Goal: Task Accomplishment & Management: Manage account settings

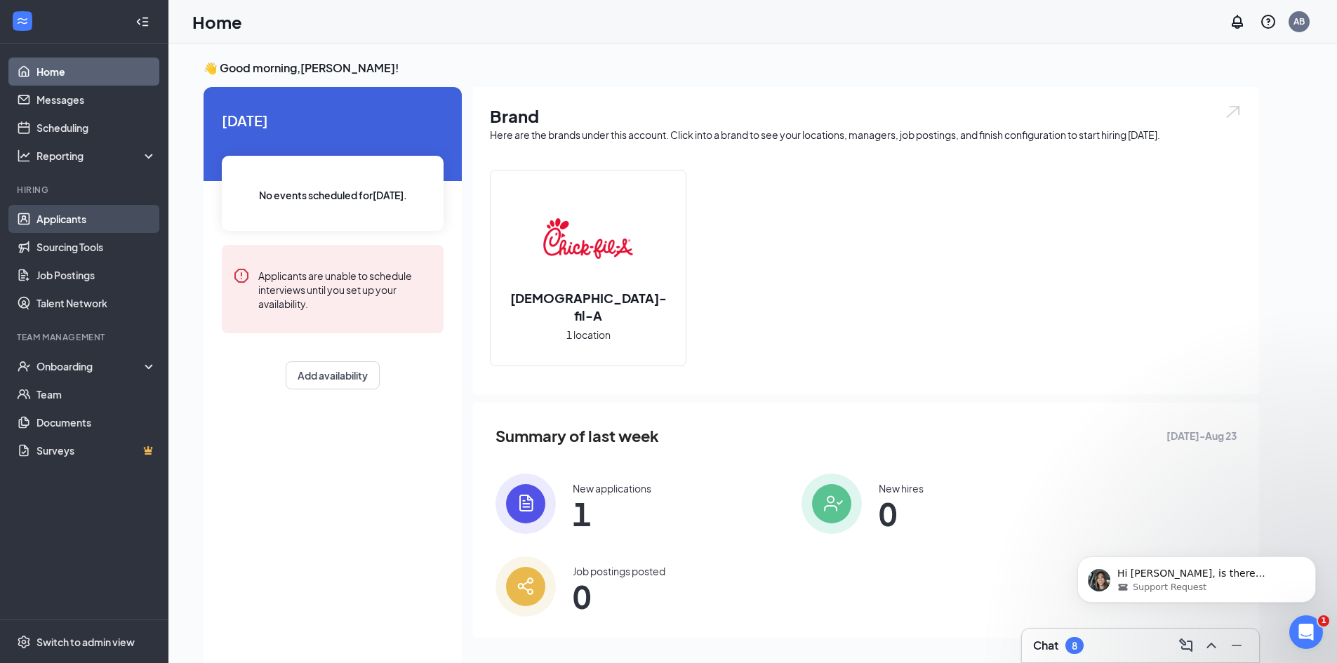
click at [72, 222] on link "Applicants" at bounding box center [97, 219] width 120 height 28
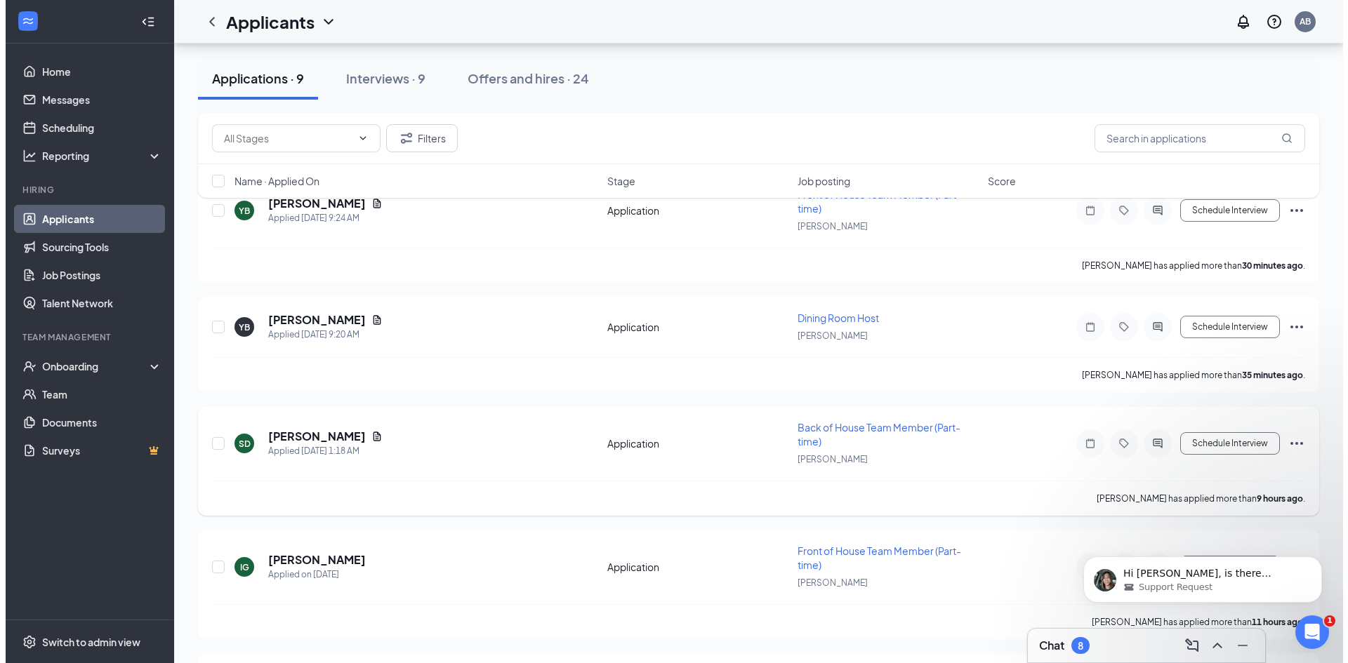
scroll to position [70, 0]
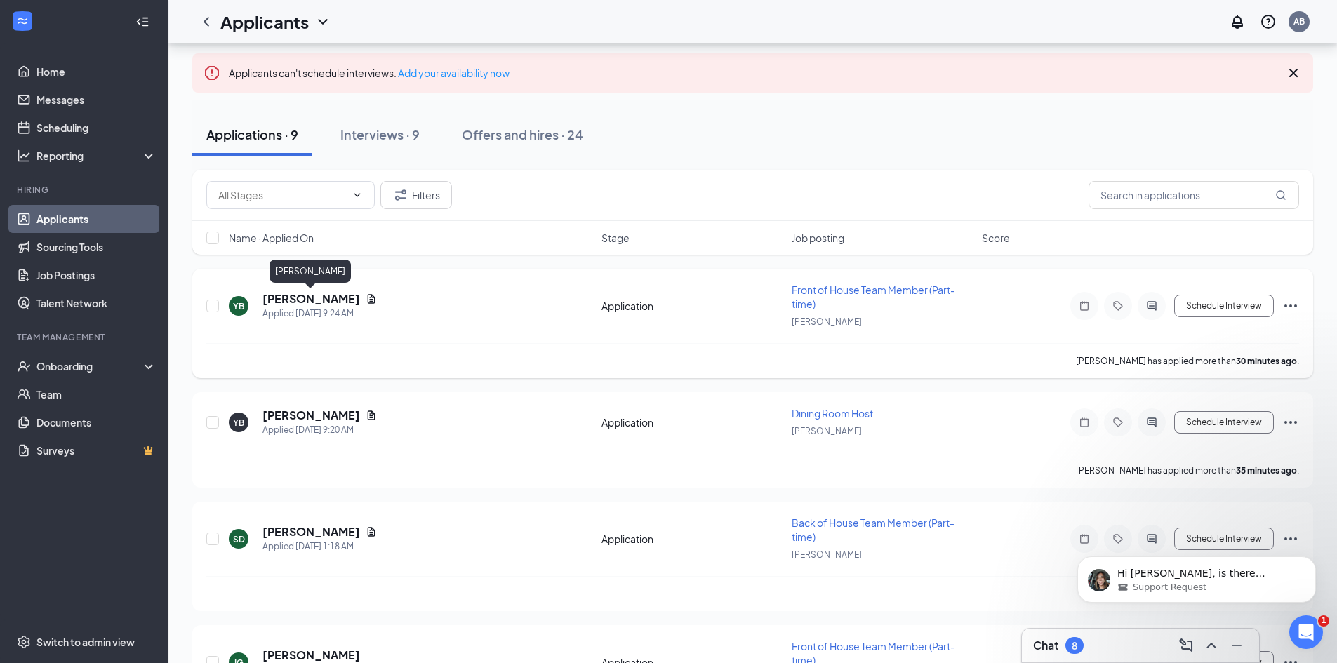
click at [311, 302] on h5 "[PERSON_NAME]" at bounding box center [312, 298] width 98 height 15
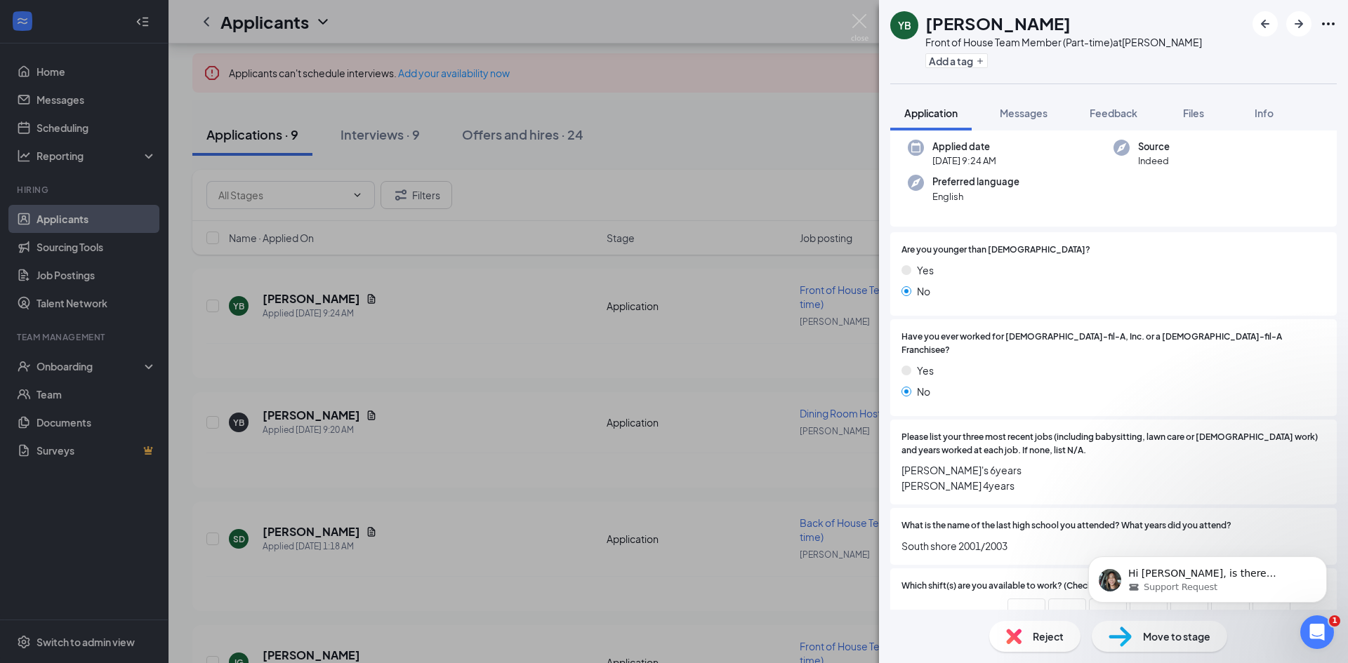
scroll to position [211, 0]
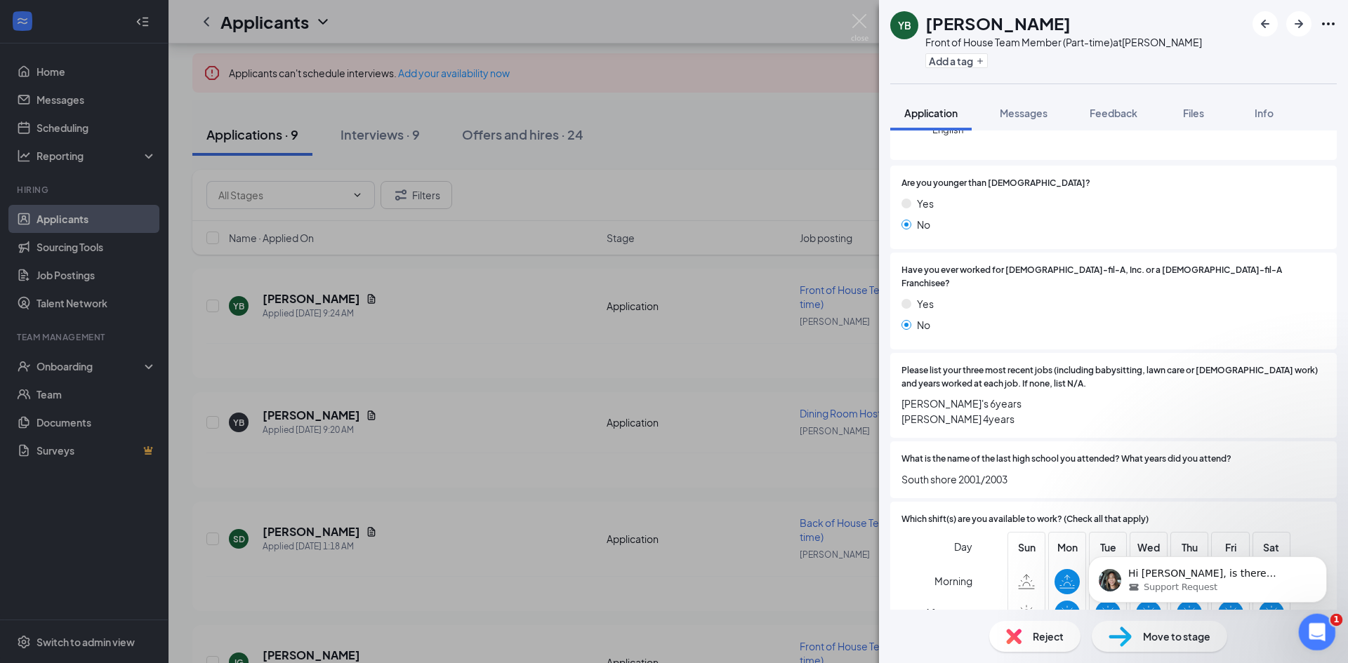
click at [1322, 633] on icon "Open Intercom Messenger" at bounding box center [1315, 630] width 23 height 23
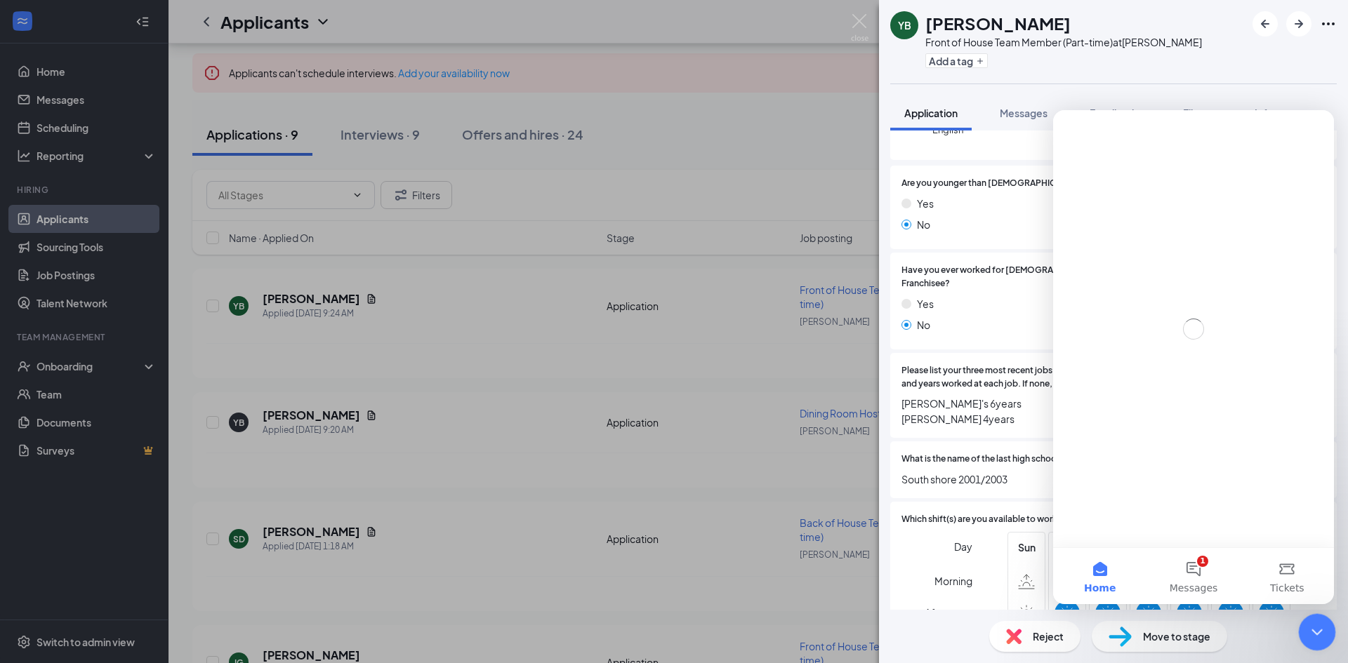
scroll to position [0, 0]
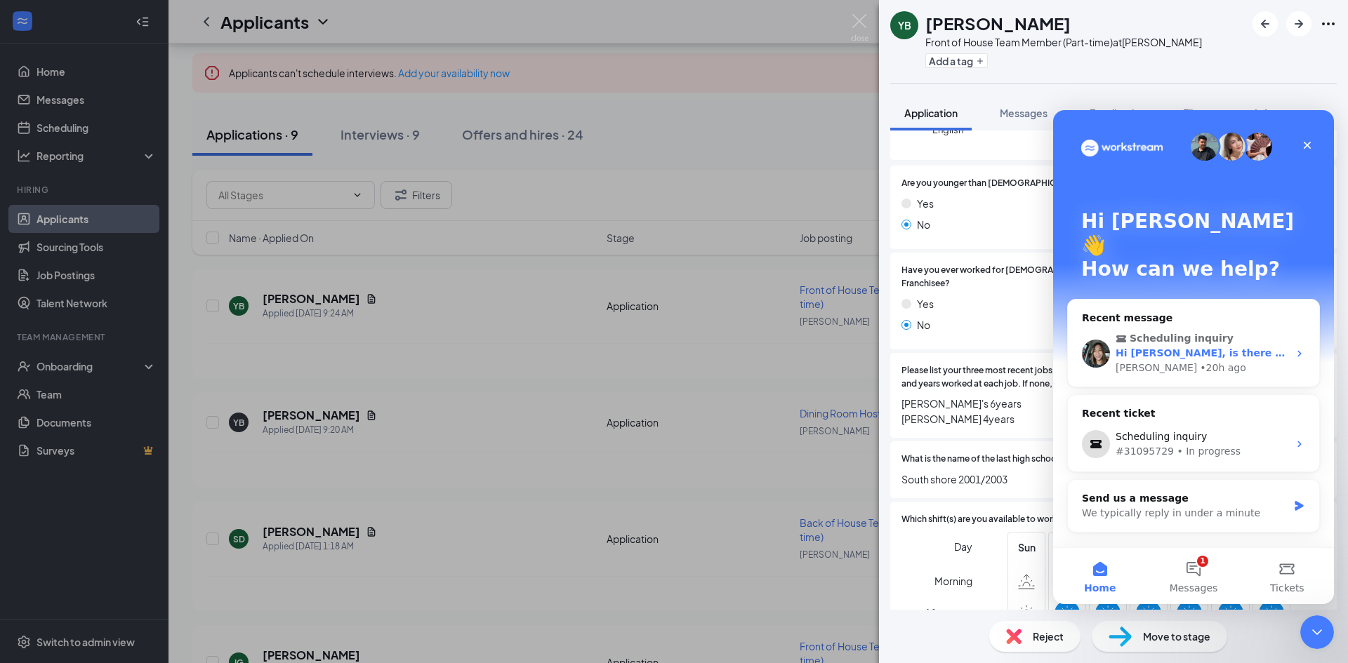
click at [1214, 361] on div "[PERSON_NAME] • 20h ago" at bounding box center [1201, 368] width 173 height 15
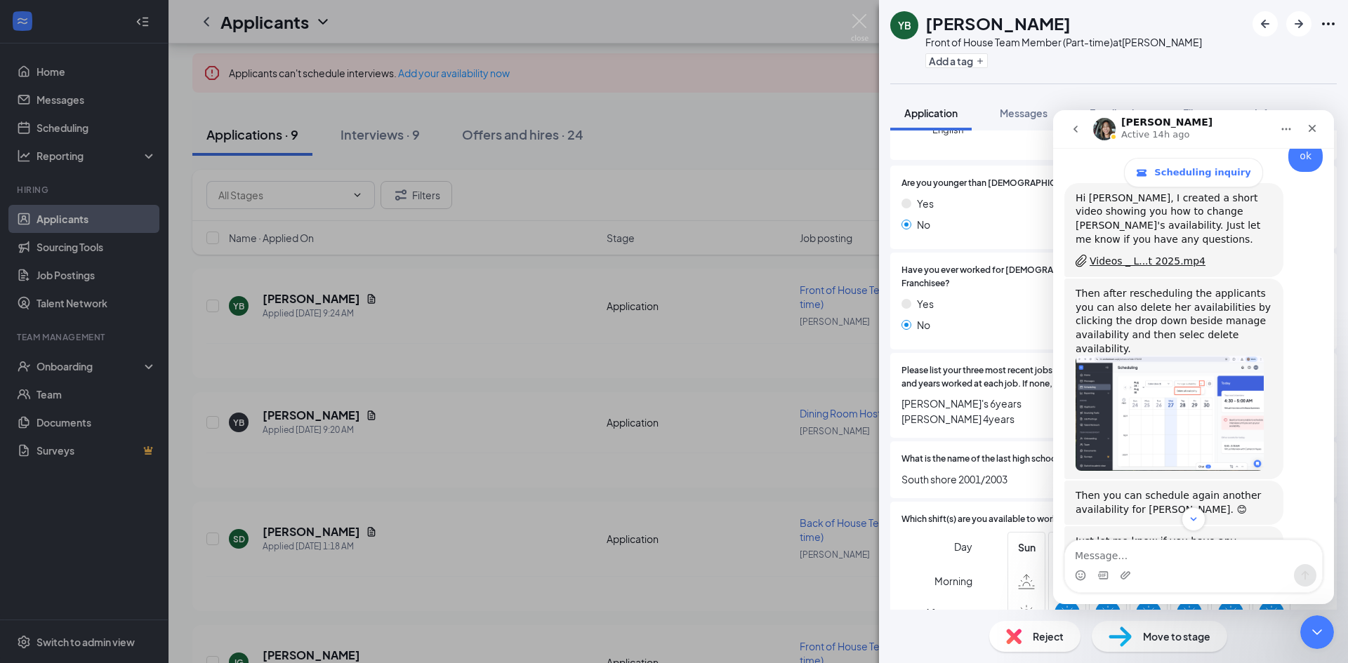
scroll to position [772, 0]
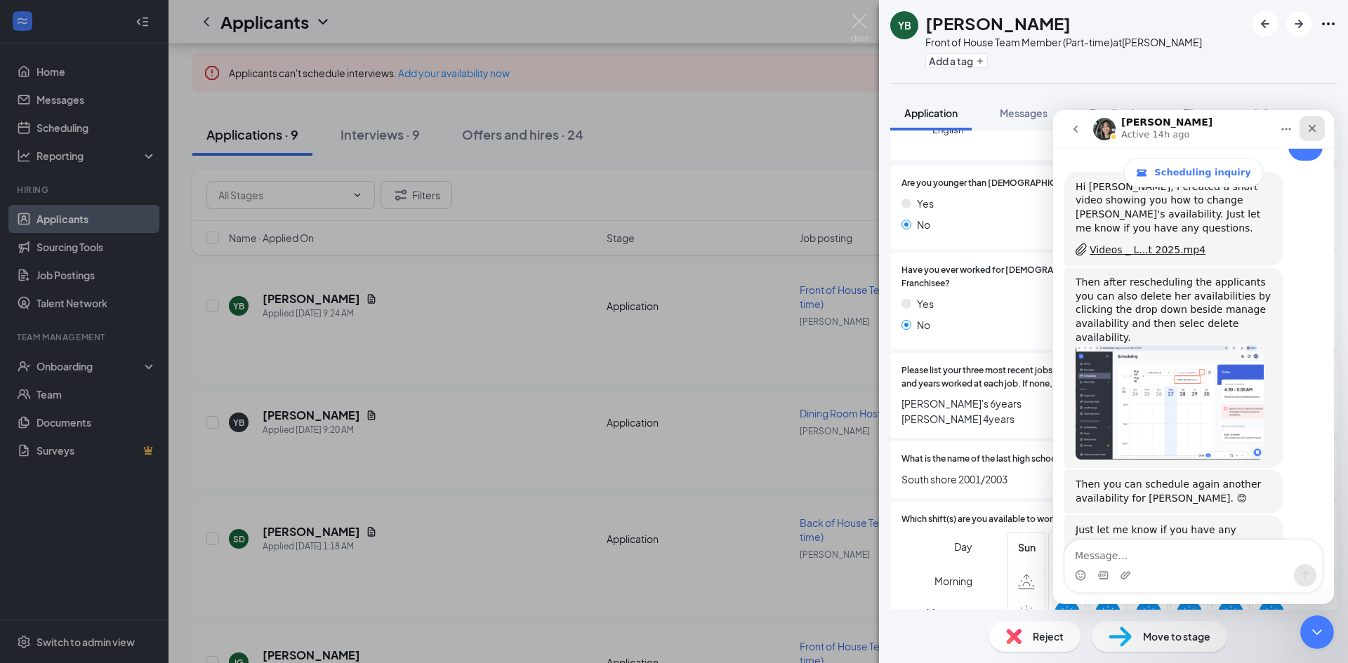
click at [1313, 129] on icon "Close" at bounding box center [1313, 129] width 8 height 8
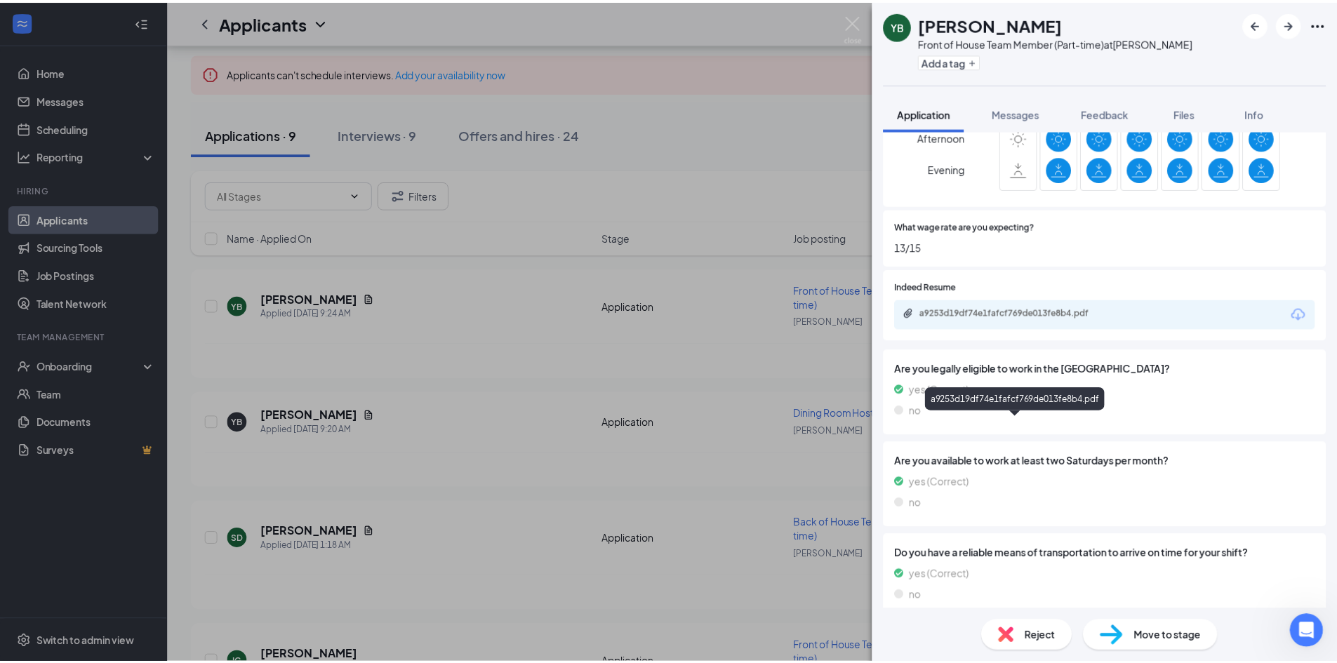
scroll to position [687, 0]
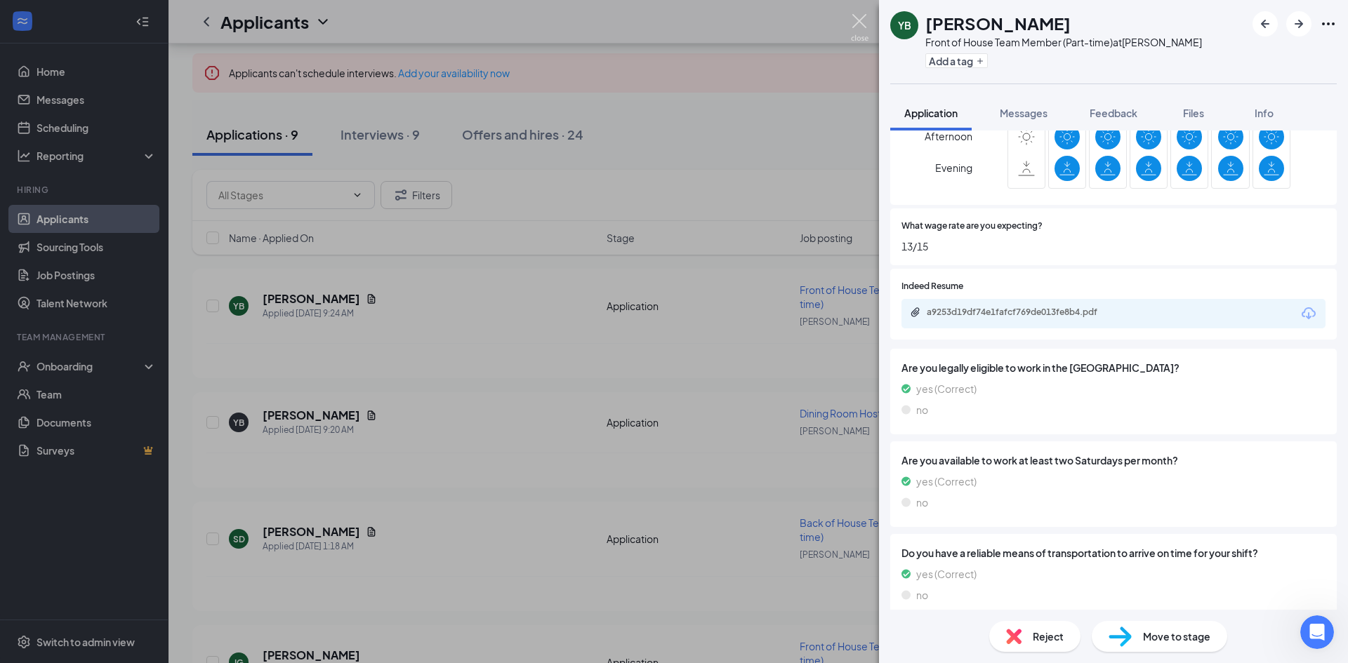
click at [865, 24] on img at bounding box center [860, 27] width 18 height 27
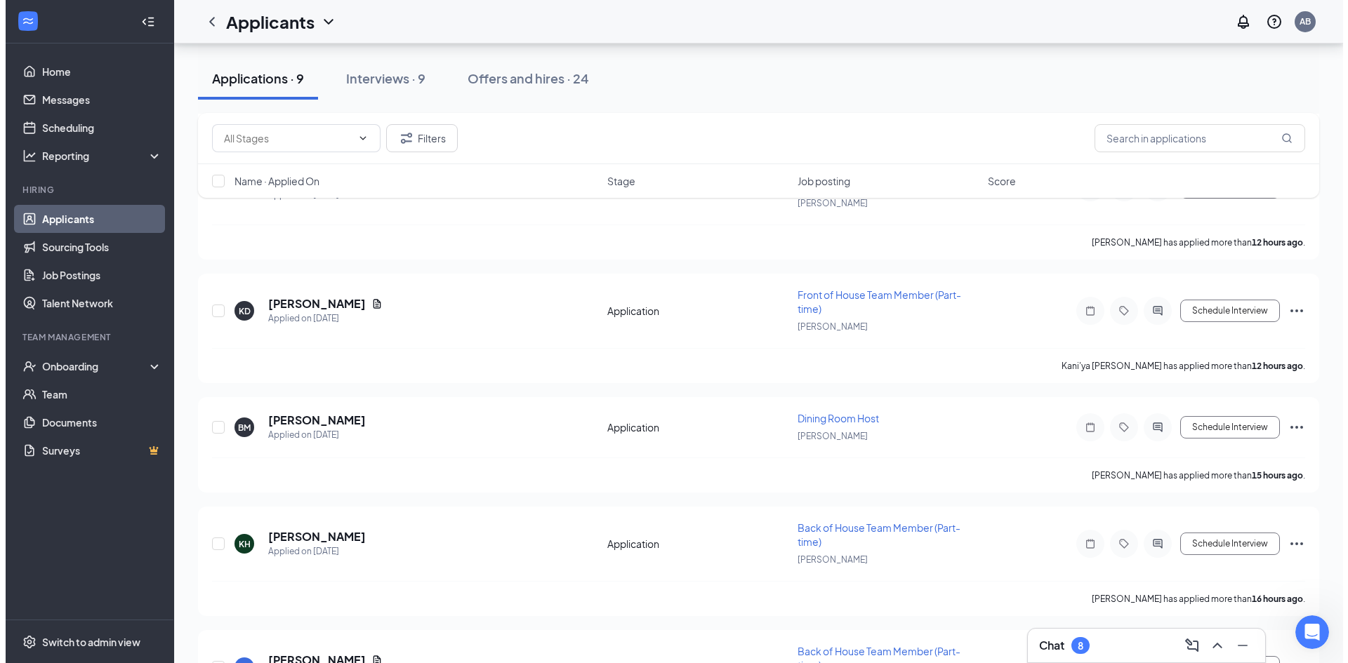
scroll to position [702, 0]
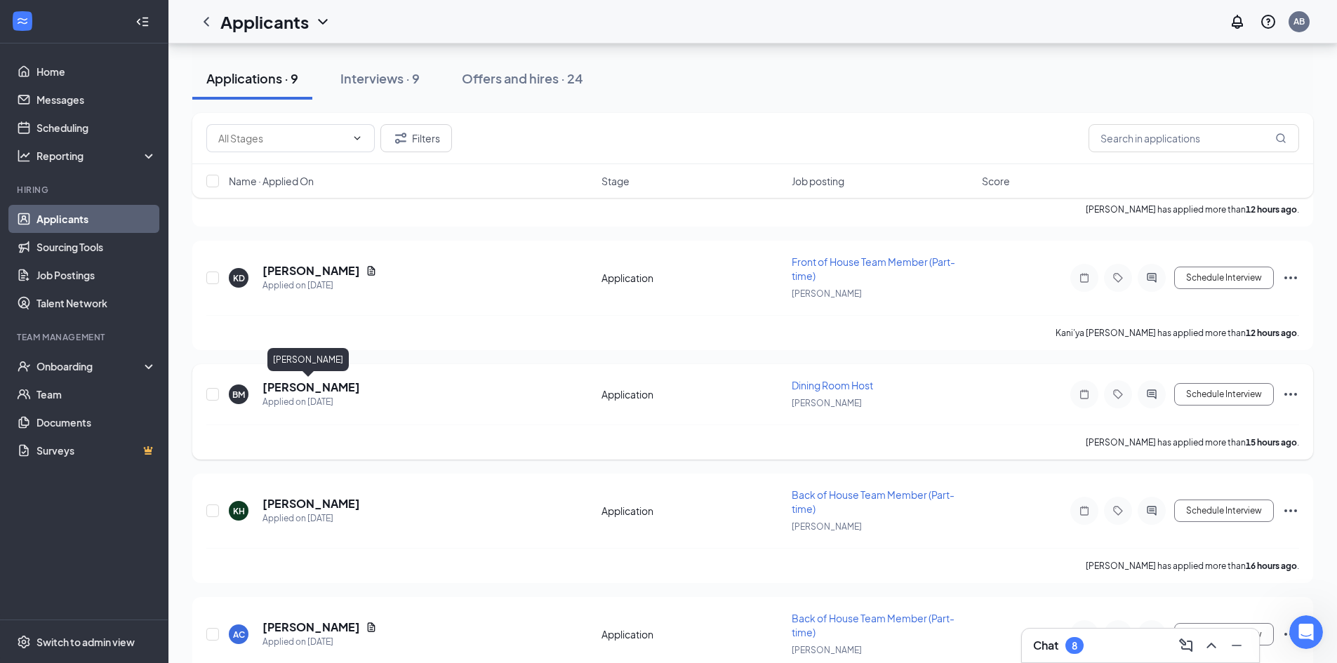
click at [313, 387] on h5 "[PERSON_NAME]" at bounding box center [312, 387] width 98 height 15
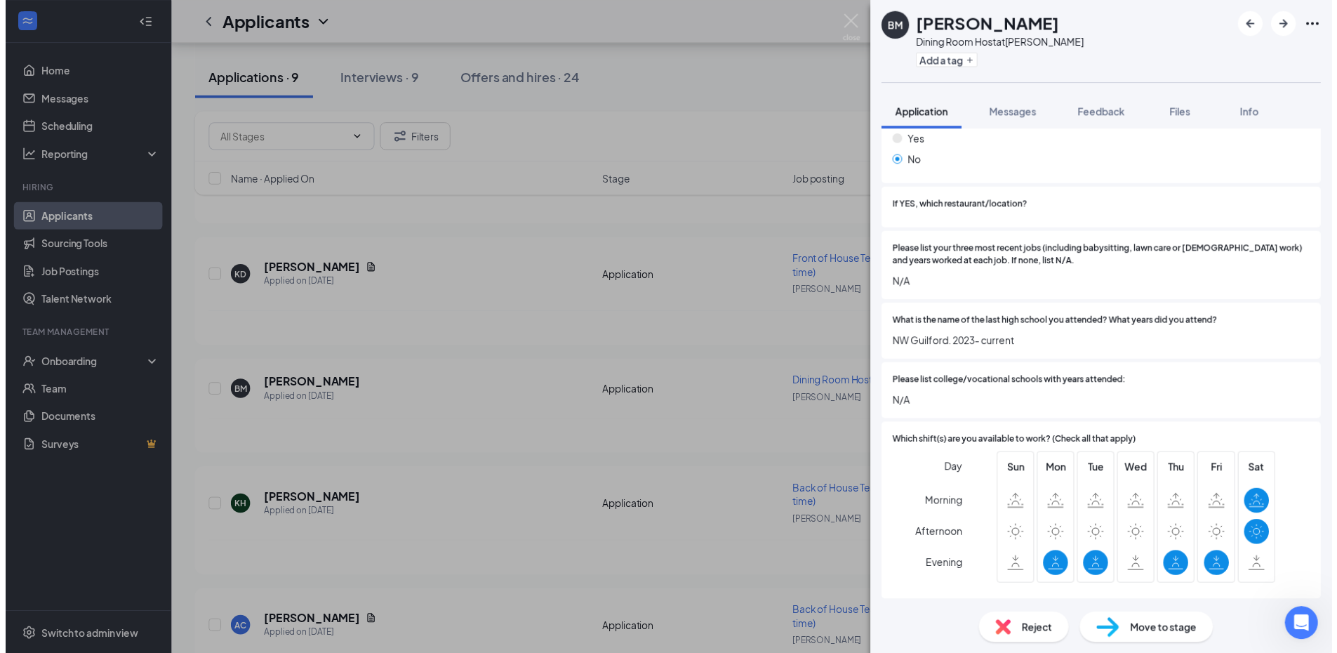
scroll to position [351, 0]
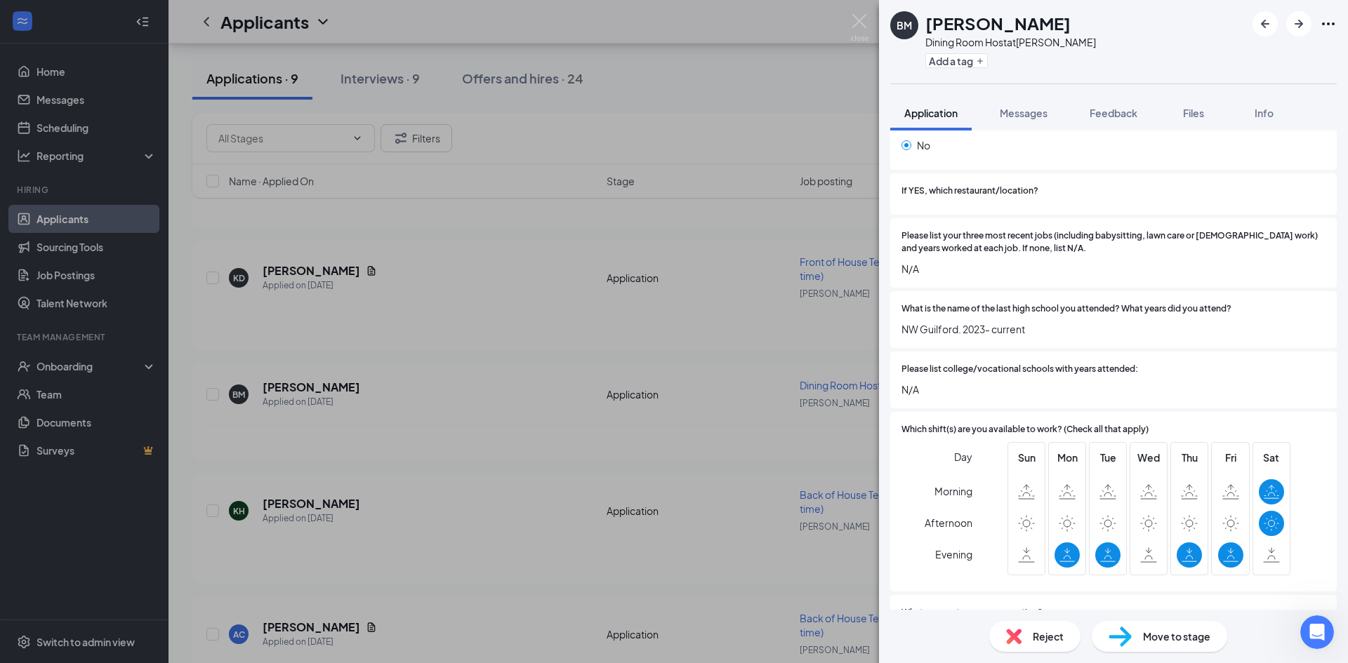
click at [751, 103] on div "[PERSON_NAME] Dining Room Host at Wendover Add a tag Application Messages Feedb…" at bounding box center [674, 331] width 1348 height 663
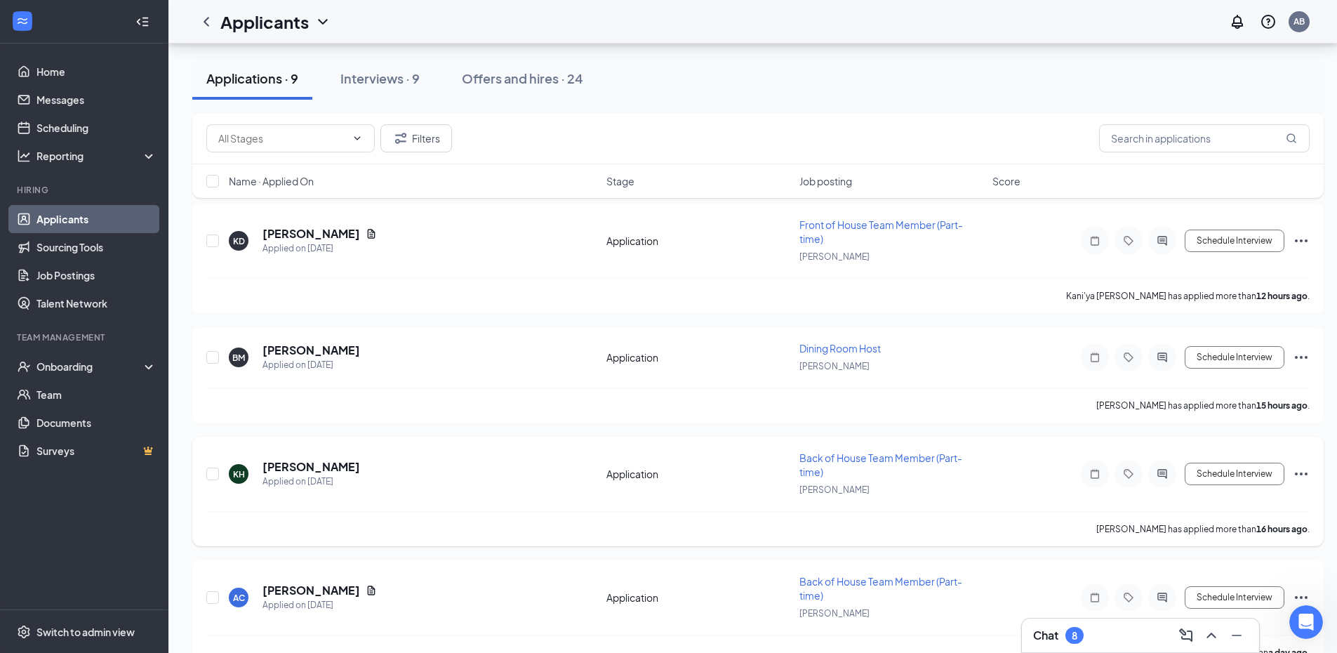
scroll to position [773, 0]
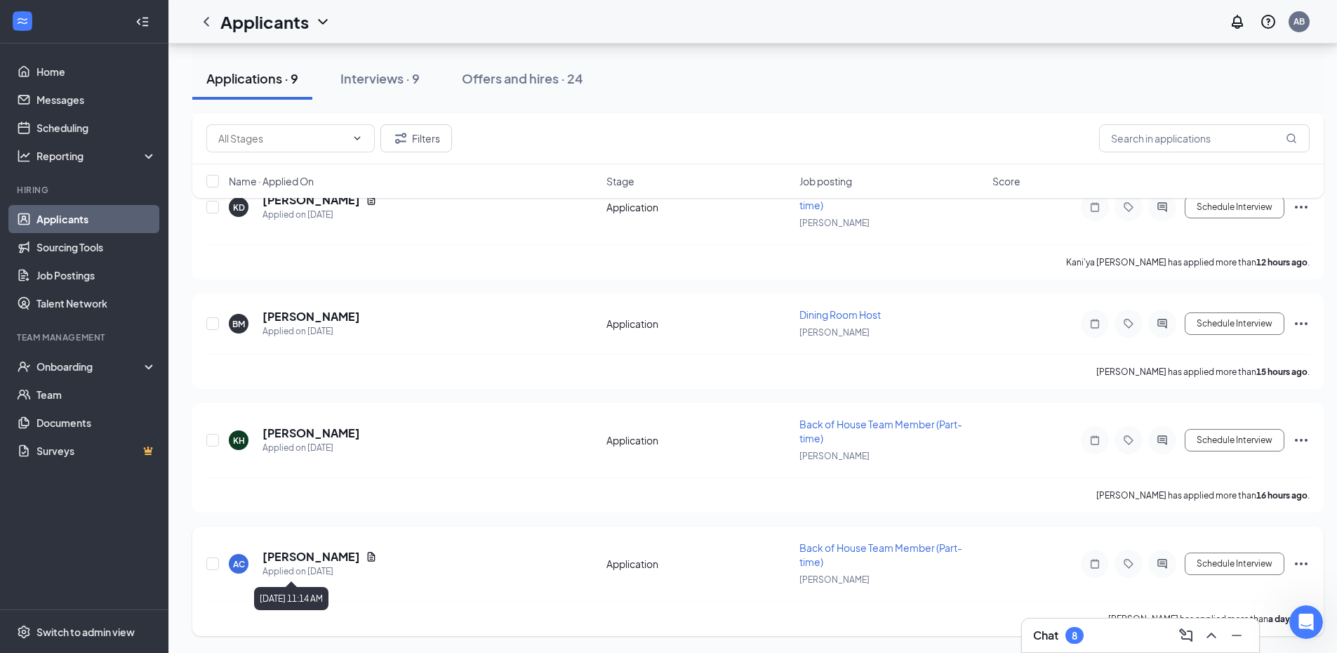
click at [265, 566] on div "Applied on [DATE]" at bounding box center [320, 571] width 114 height 14
click at [279, 548] on div "AC [PERSON_NAME] Applied on [DATE] Application Back of House Team Member (Part-…" at bounding box center [758, 571] width 1104 height 60
click at [281, 555] on h5 "[PERSON_NAME]" at bounding box center [312, 556] width 98 height 15
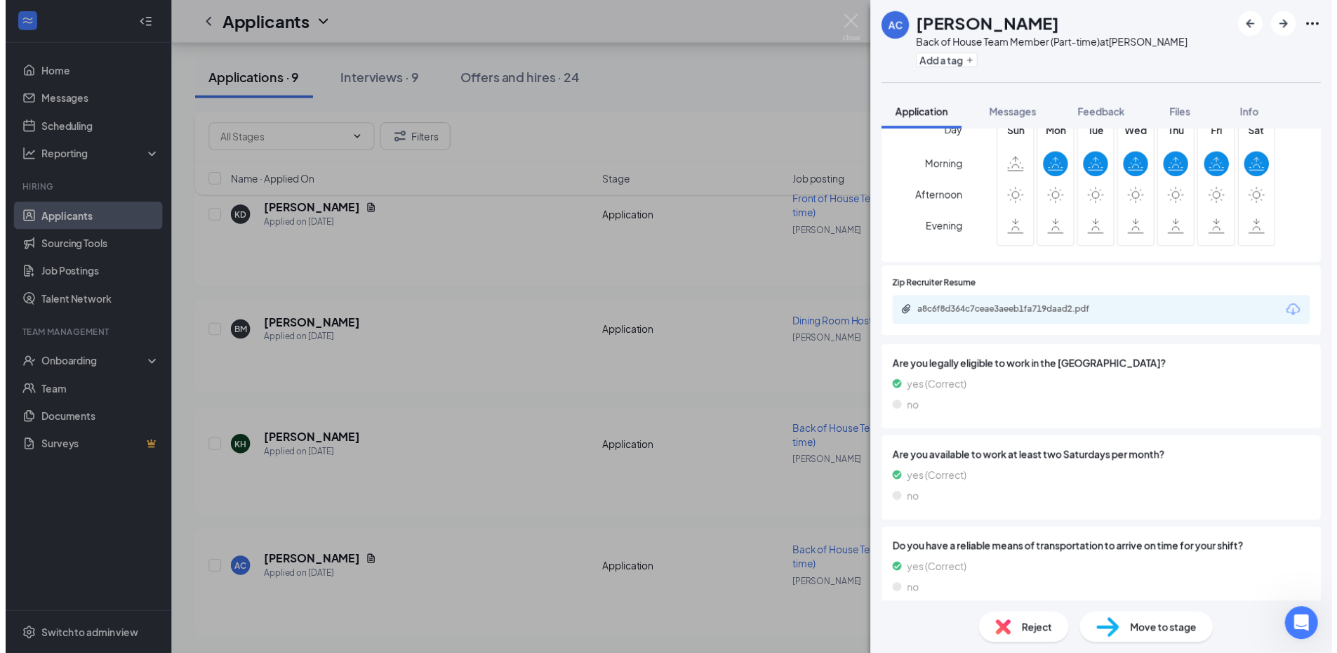
scroll to position [512, 0]
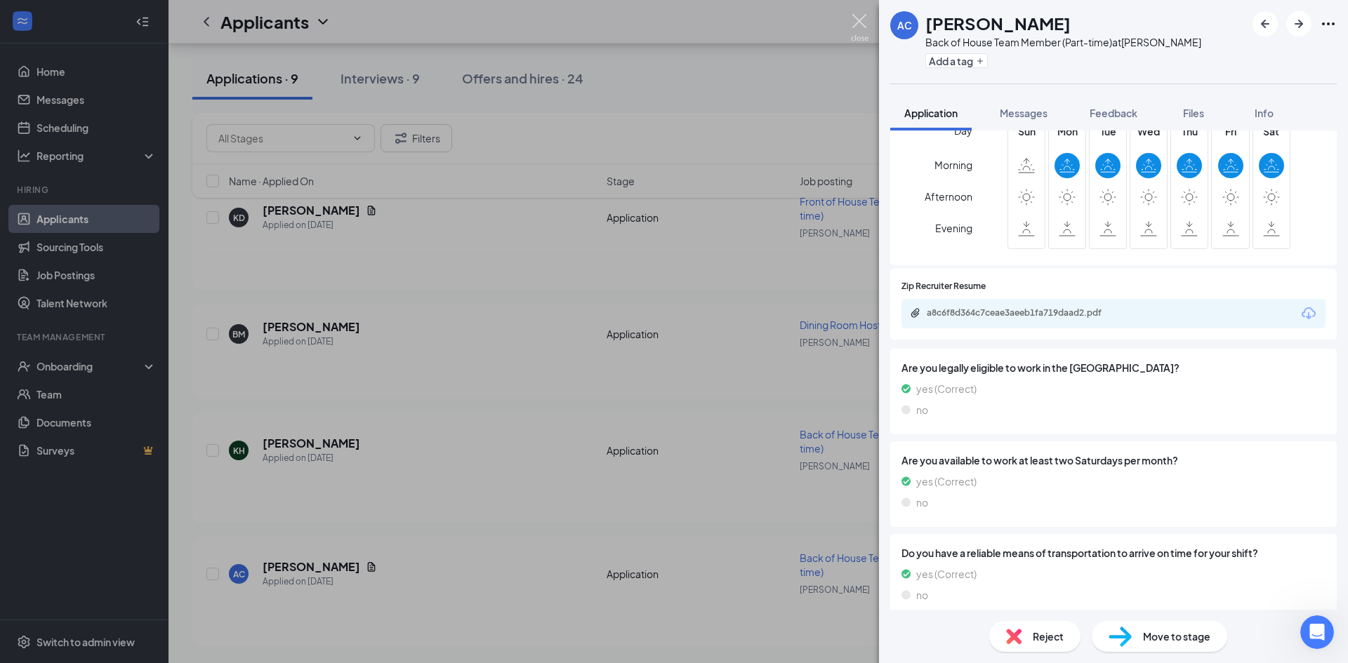
click at [861, 20] on img at bounding box center [860, 27] width 18 height 27
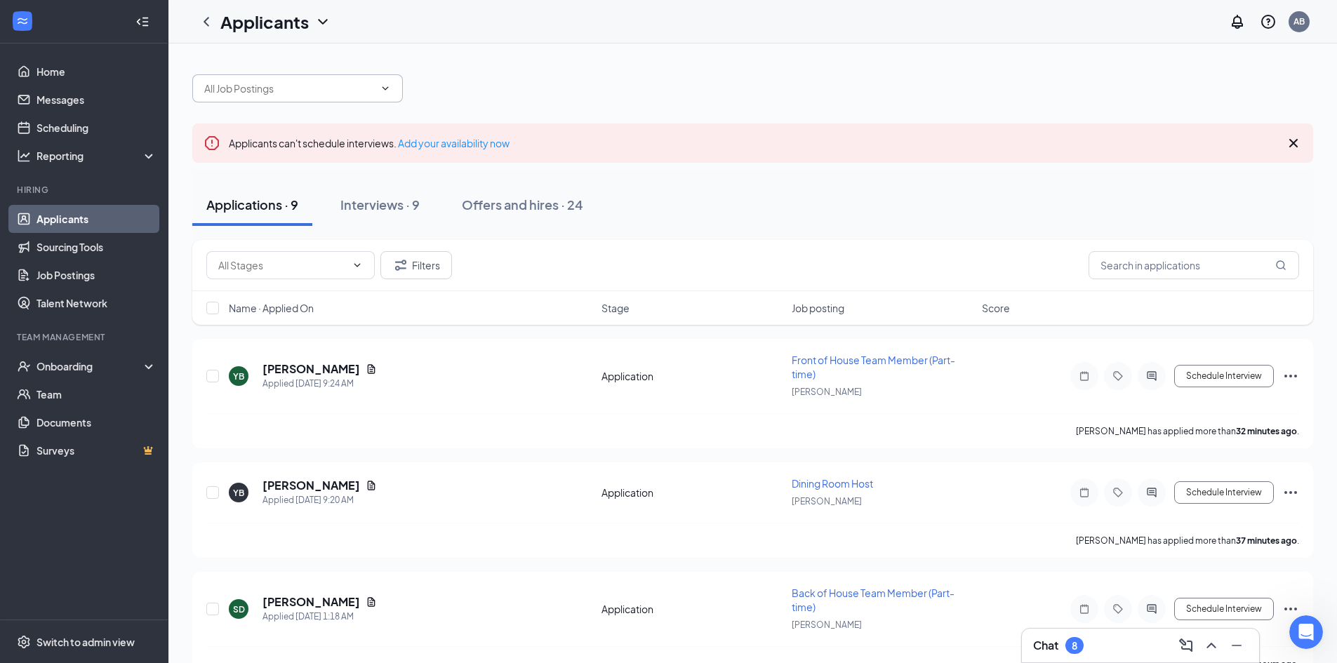
click at [362, 93] on input "text" at bounding box center [289, 88] width 170 height 15
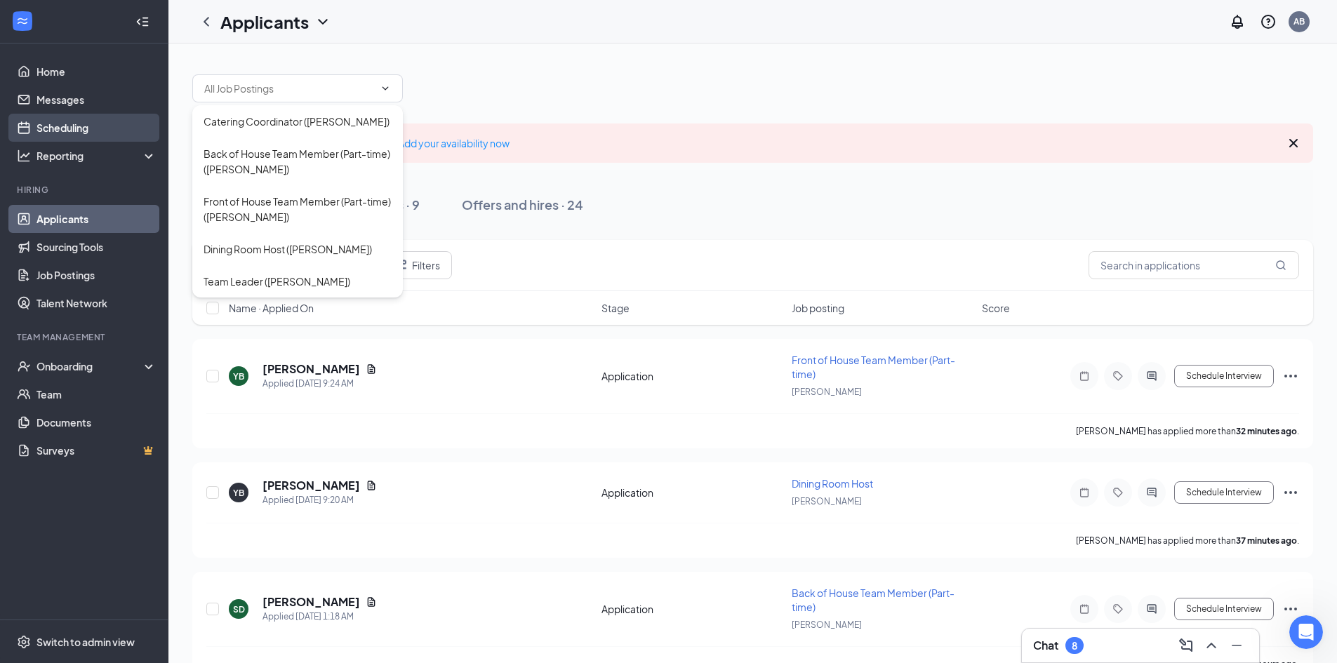
click at [110, 128] on link "Scheduling" at bounding box center [97, 128] width 120 height 28
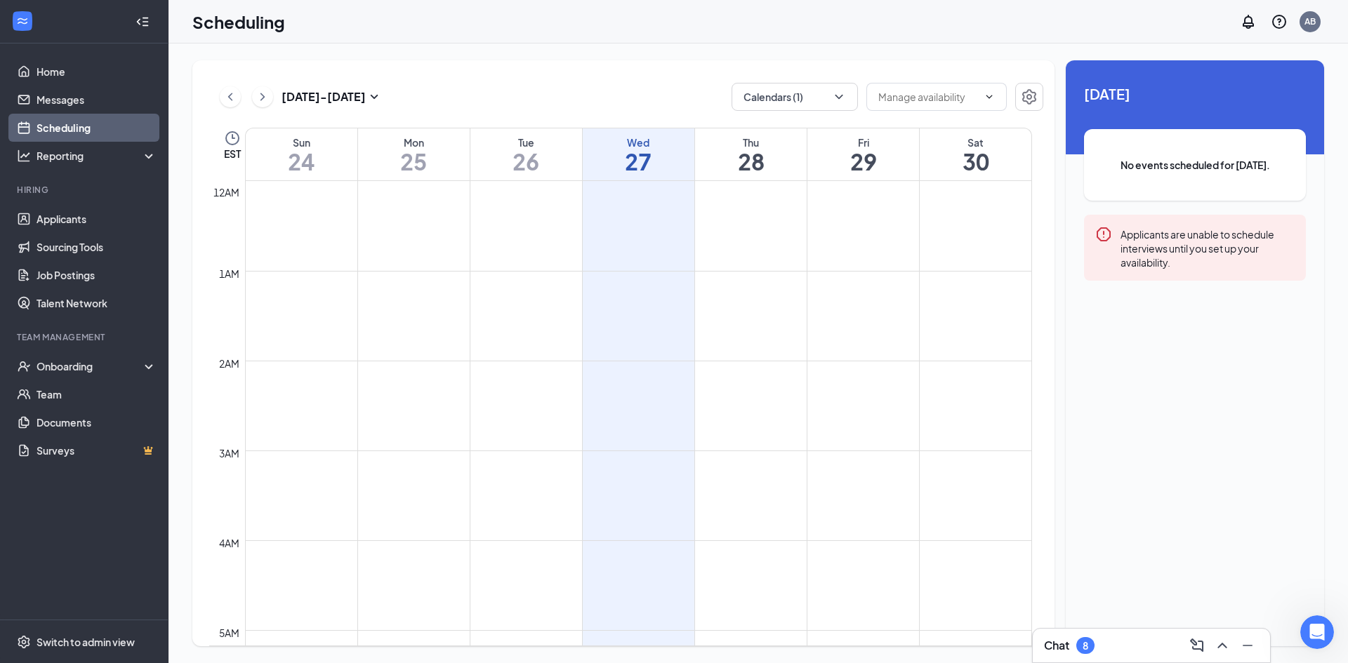
scroll to position [690, 0]
click at [804, 98] on button "Calendars (1)" at bounding box center [794, 97] width 126 height 28
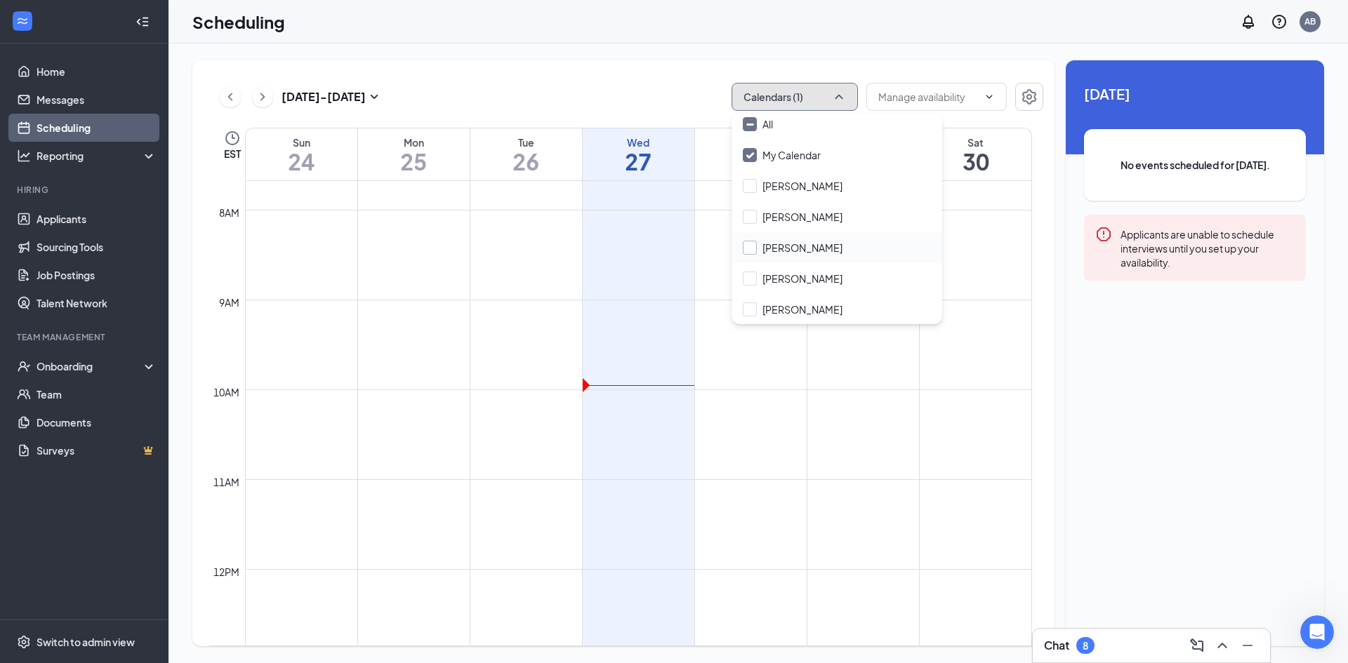
scroll to position [6, 0]
click at [771, 303] on input "[PERSON_NAME]" at bounding box center [793, 309] width 100 height 14
checkbox input "true"
click at [757, 154] on input "My Calendar" at bounding box center [782, 154] width 78 height 14
checkbox input "false"
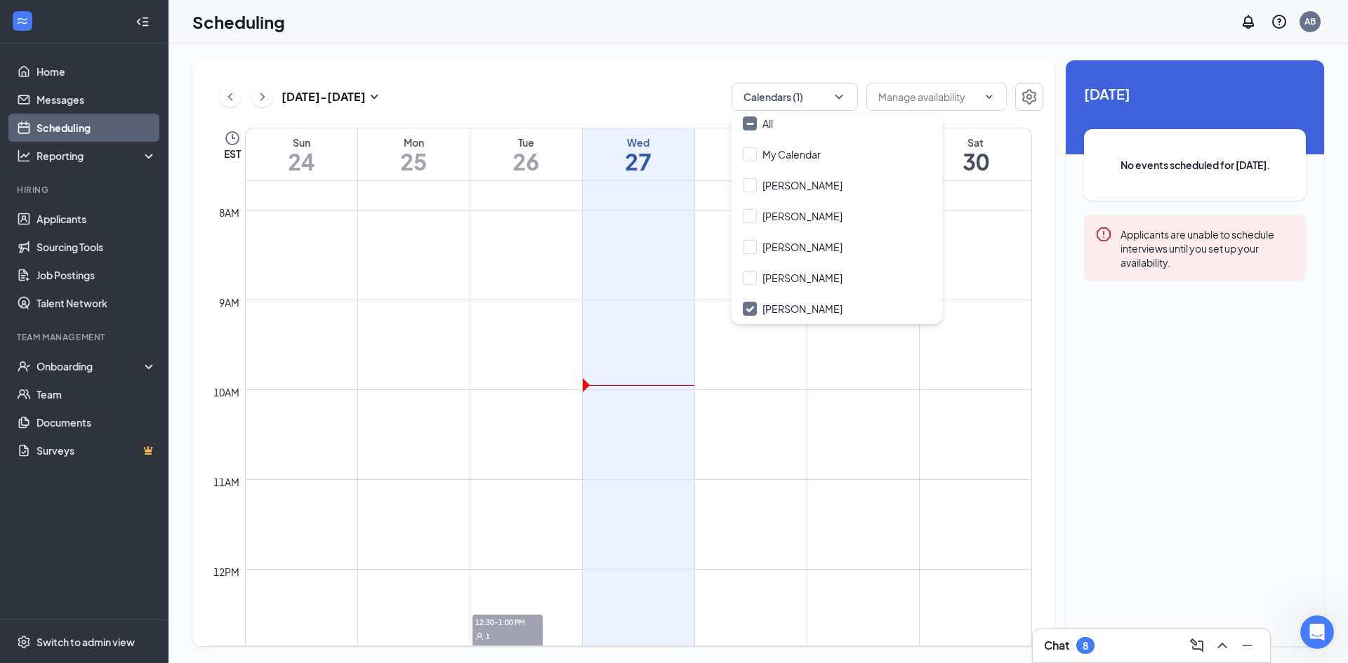
click at [672, 81] on div "[DATE] - [DATE] Calendars (1) EST Sun 24 Mon 25 Tue 26 Wed 27 Thu 28 Fri 29 Sat…" at bounding box center [623, 353] width 862 height 586
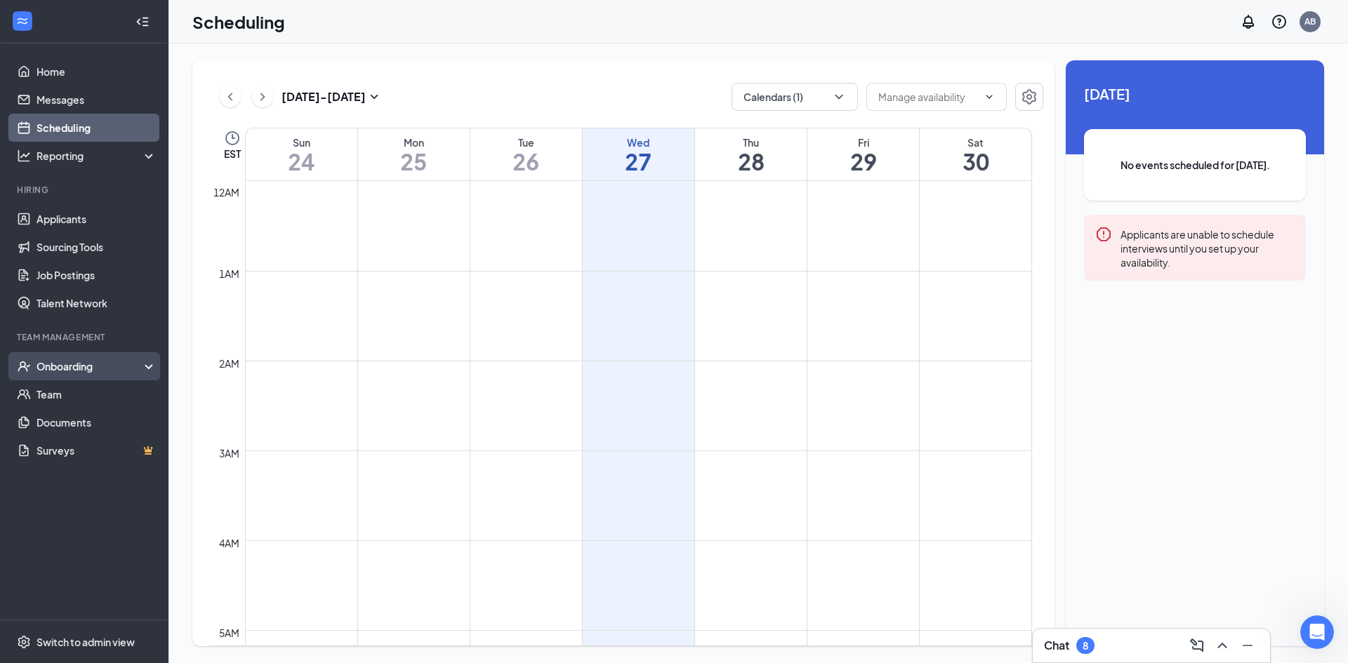
click at [66, 375] on div "Onboarding" at bounding box center [84, 366] width 168 height 28
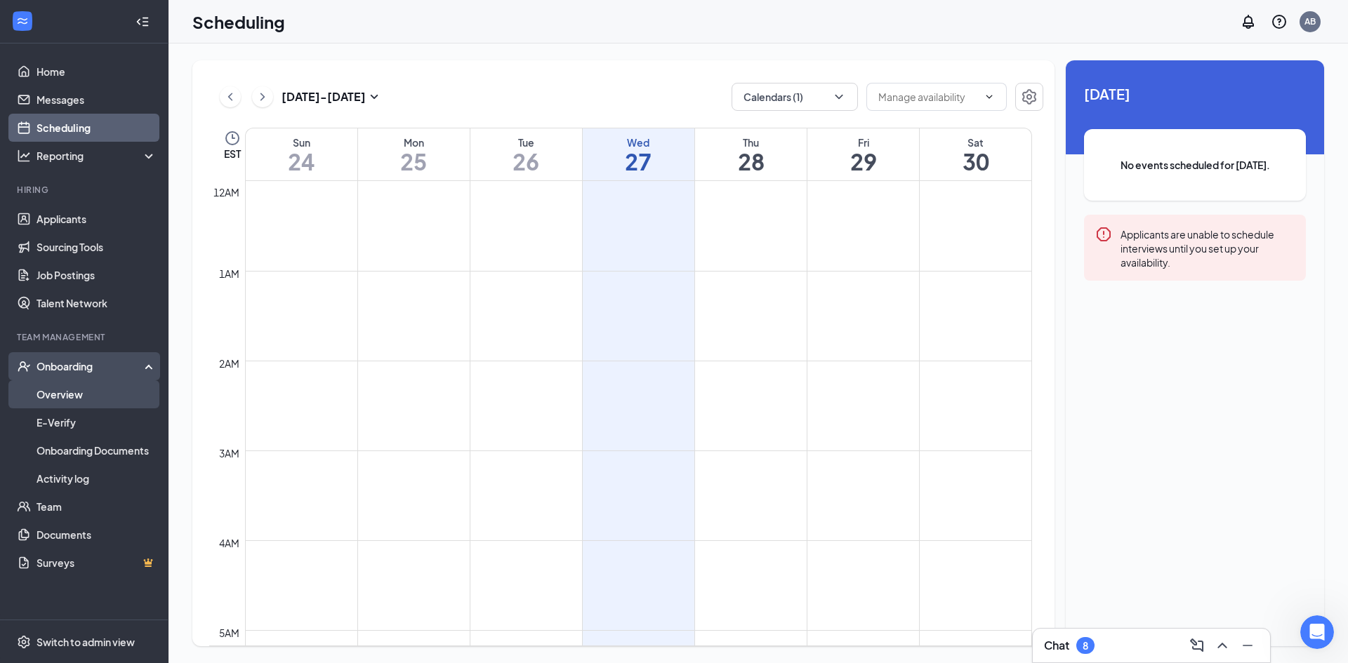
click at [76, 390] on link "Overview" at bounding box center [97, 394] width 120 height 28
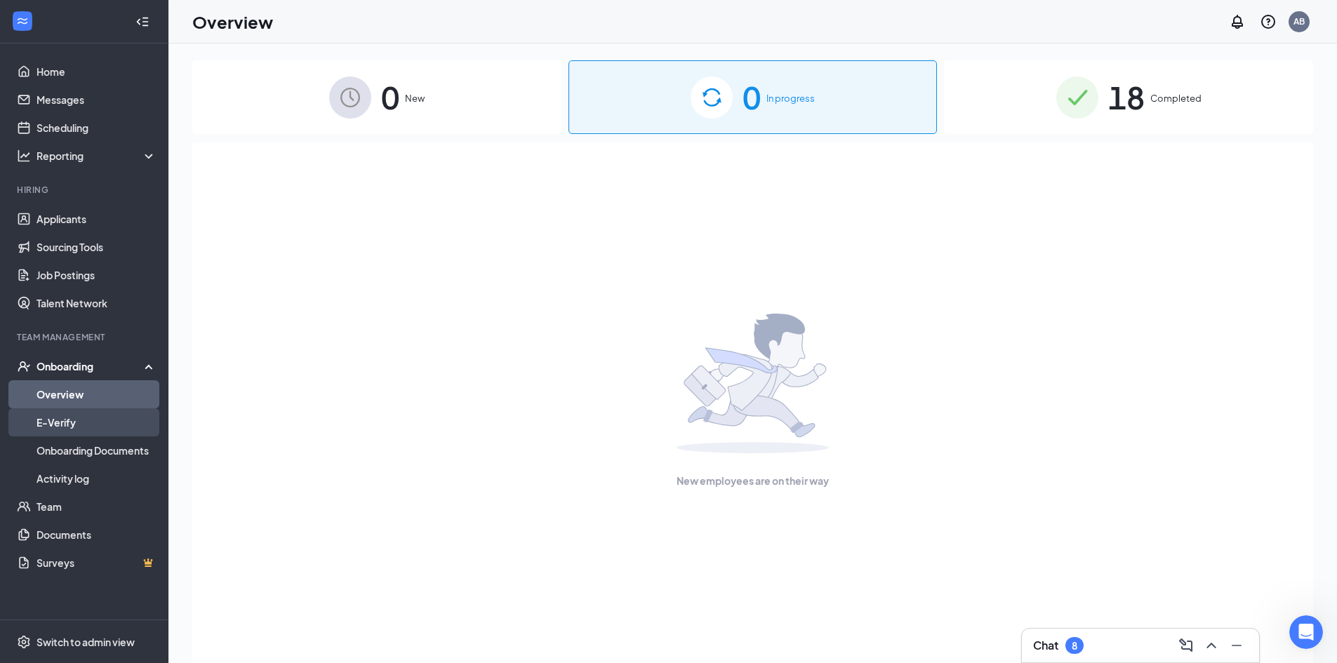
click at [99, 421] on link "E-Verify" at bounding box center [97, 423] width 120 height 28
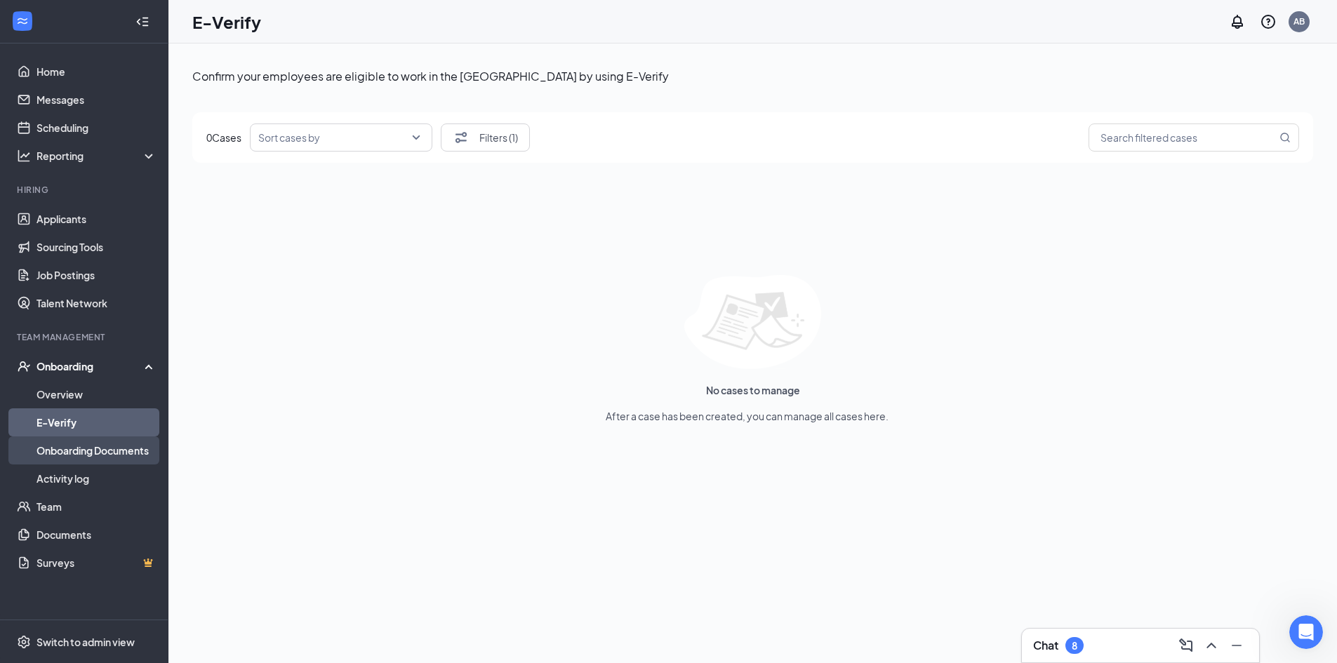
click at [96, 461] on link "Onboarding Documents" at bounding box center [97, 451] width 120 height 28
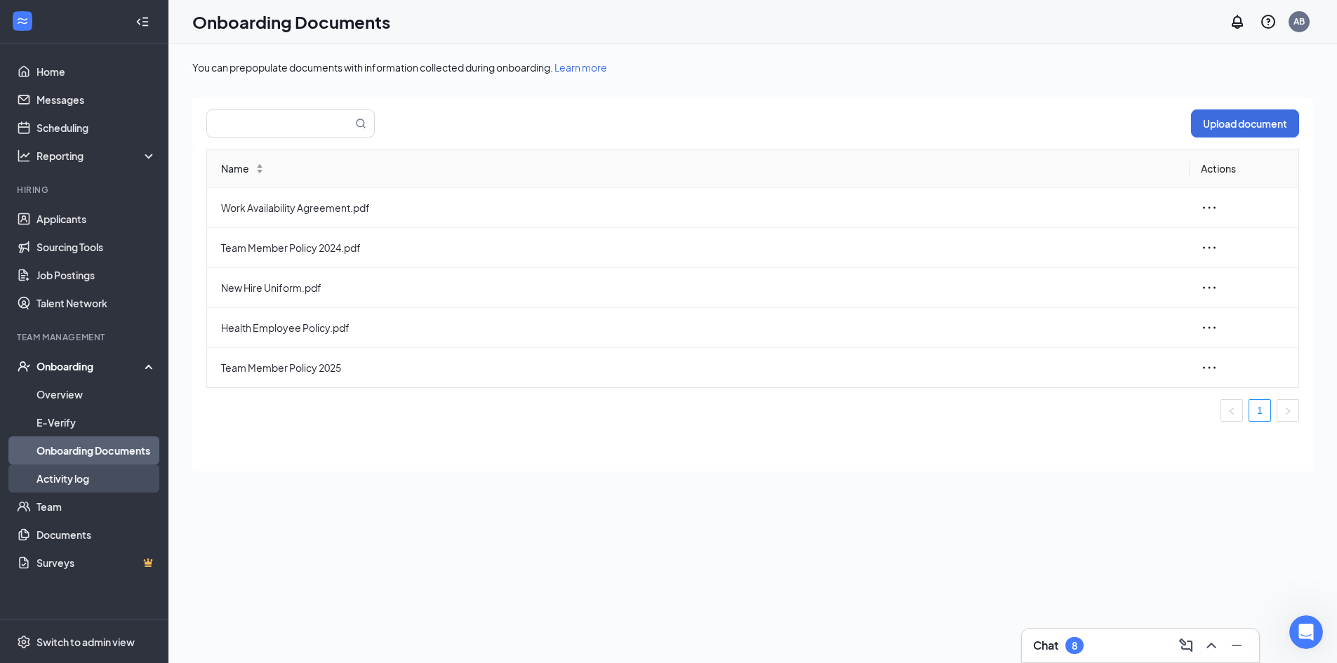
click at [102, 476] on link "Activity log" at bounding box center [97, 479] width 120 height 28
